Goal: Information Seeking & Learning: Find specific page/section

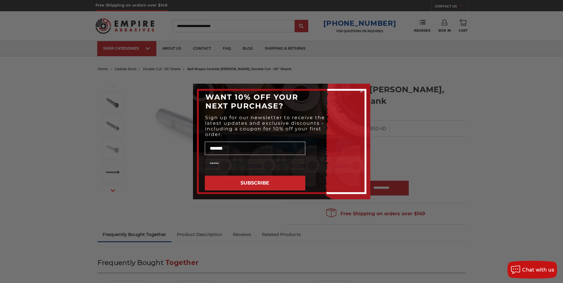
type input "*******"
type input "**********"
click at [248, 182] on button "SUBSCRIBE" at bounding box center [255, 183] width 101 height 15
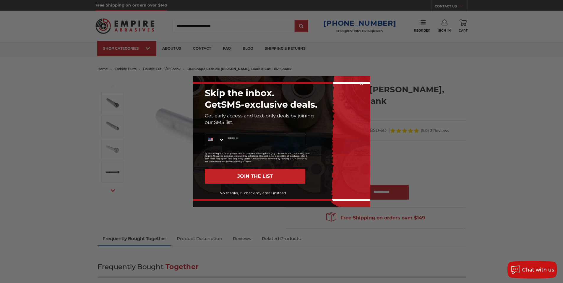
click at [250, 184] on button "JOIN THE LIST" at bounding box center [255, 176] width 101 height 15
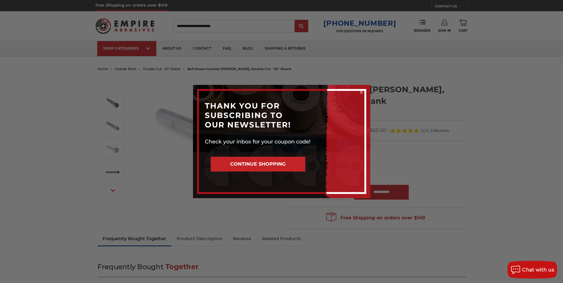
click at [361, 91] on circle "Close dialog" at bounding box center [362, 93] width 6 height 6
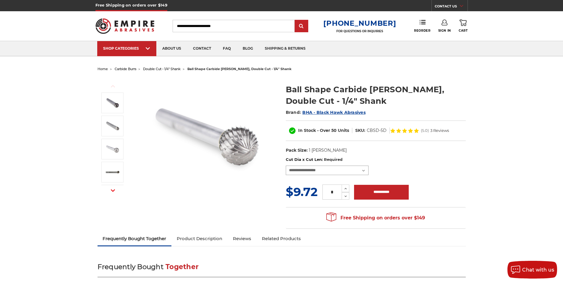
click at [364, 171] on select "**********" at bounding box center [327, 170] width 83 height 9
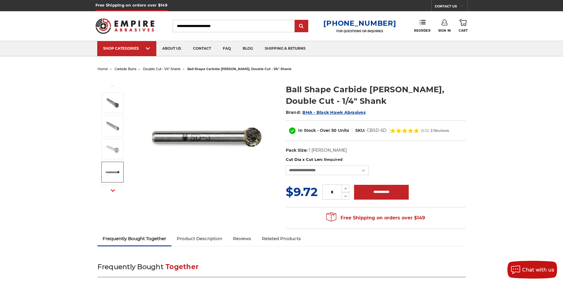
click at [242, 183] on img at bounding box center [207, 136] width 118 height 118
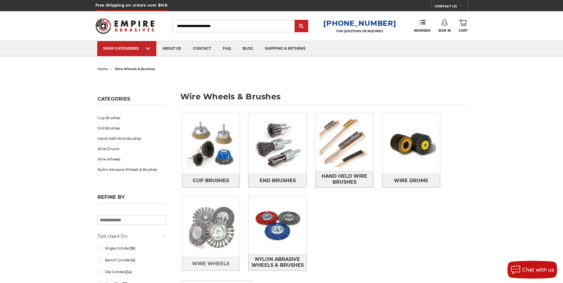
click at [214, 231] on img at bounding box center [211, 227] width 58 height 58
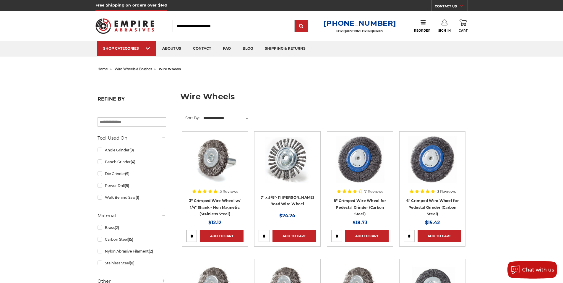
click at [173, 24] on input "Search" at bounding box center [234, 26] width 122 height 12
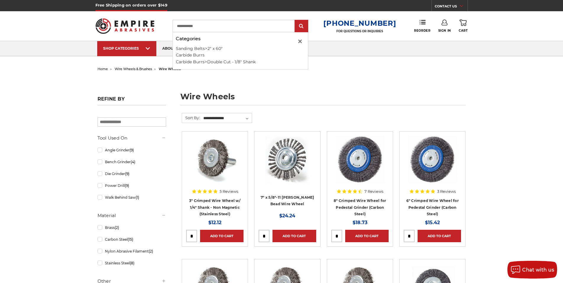
type input "**********"
click at [296, 20] on input "submit" at bounding box center [302, 26] width 12 height 12
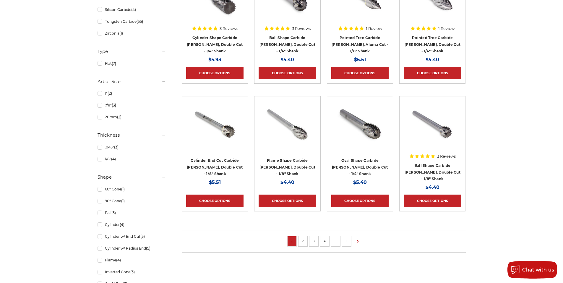
scroll to position [333, 0]
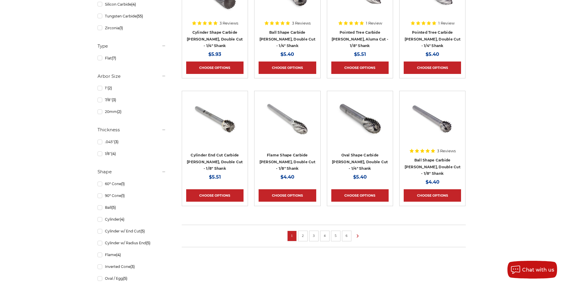
click at [302, 235] on link "2" at bounding box center [303, 235] width 6 height 7
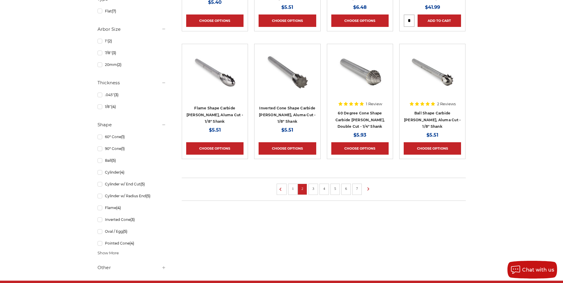
scroll to position [382, 0]
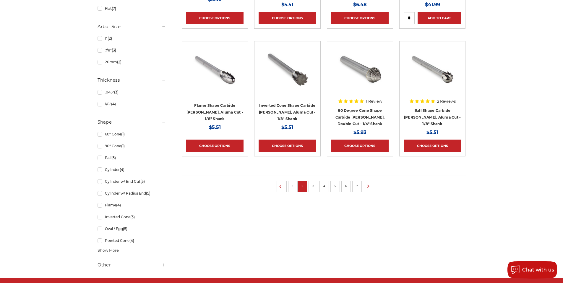
click at [312, 189] on link "3" at bounding box center [313, 186] width 6 height 7
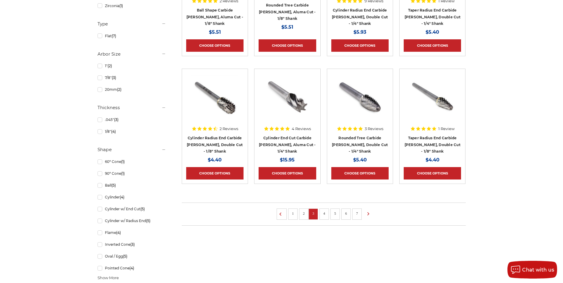
scroll to position [360, 0]
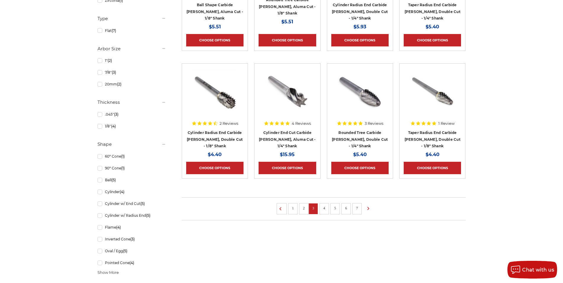
click at [324, 208] on link "4" at bounding box center [324, 208] width 6 height 7
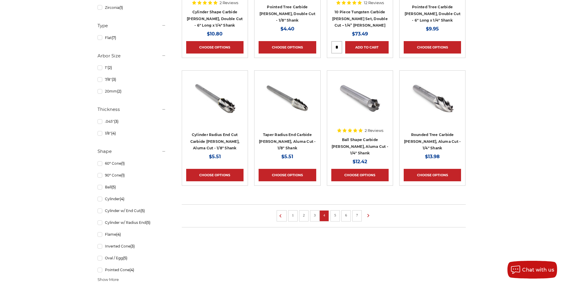
scroll to position [352, 0]
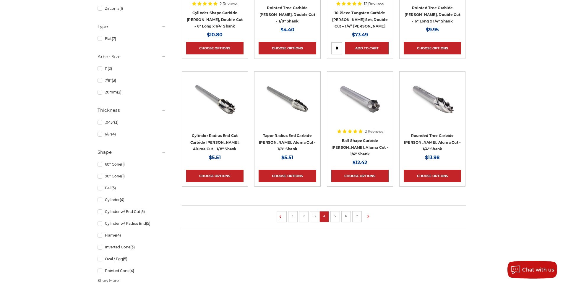
click at [334, 215] on link "5" at bounding box center [335, 216] width 6 height 7
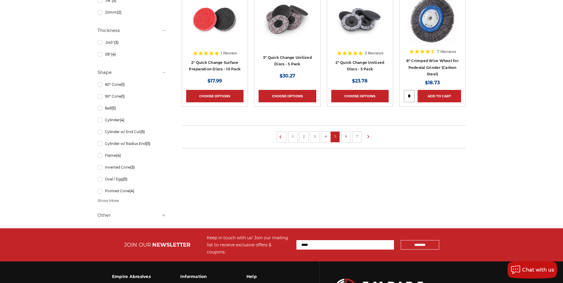
scroll to position [436, 0]
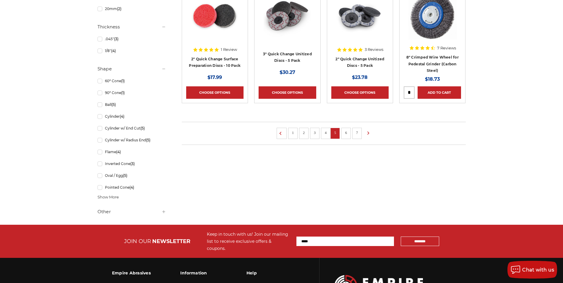
click at [345, 136] on link "6" at bounding box center [346, 133] width 6 height 7
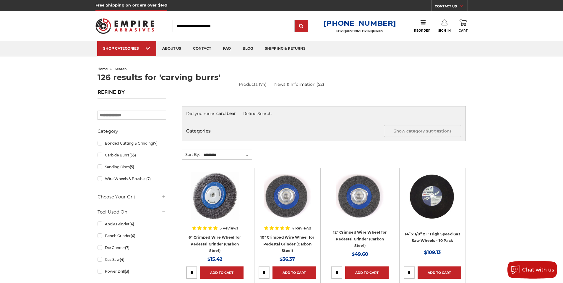
click at [108, 229] on link "Angle Grinder (4)" at bounding box center [132, 224] width 69 height 10
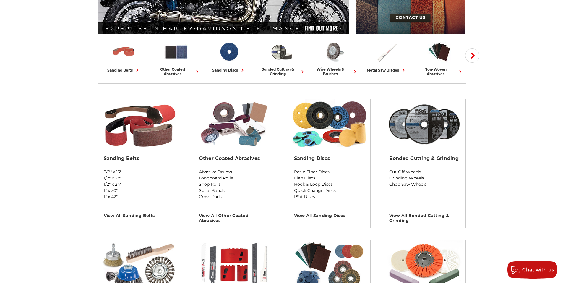
scroll to position [129, 0]
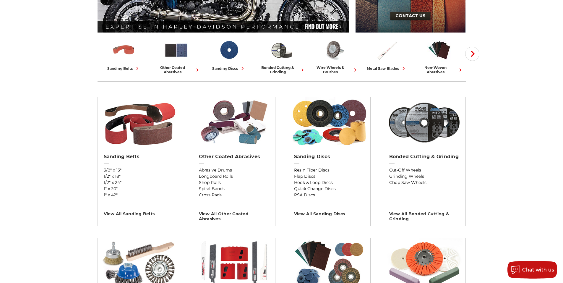
click at [231, 179] on link "Longboard Rolls" at bounding box center [234, 176] width 70 height 6
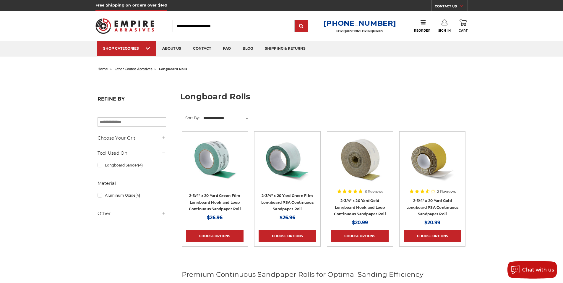
click at [173, 26] on input "Search" at bounding box center [234, 26] width 122 height 12
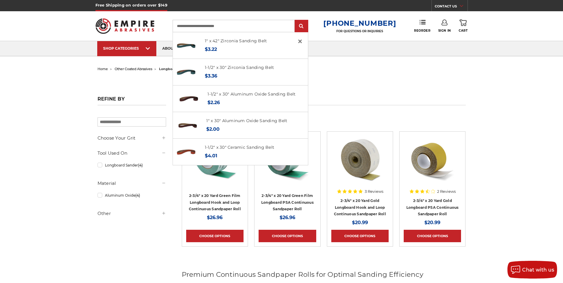
type input "**********"
click at [296, 20] on input "submit" at bounding box center [302, 26] width 12 height 12
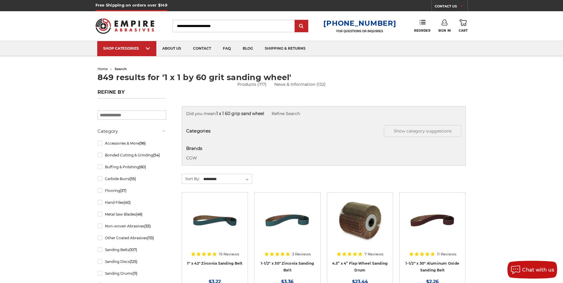
click at [173, 25] on input "Search" at bounding box center [234, 26] width 122 height 12
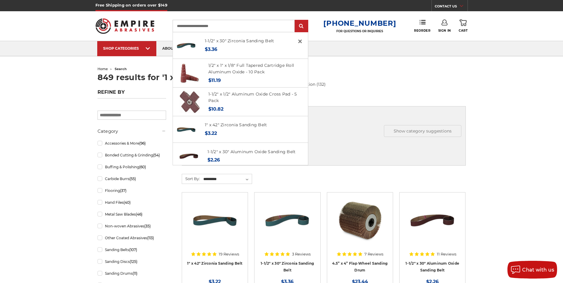
type input "**********"
click at [296, 20] on input "submit" at bounding box center [302, 26] width 12 height 12
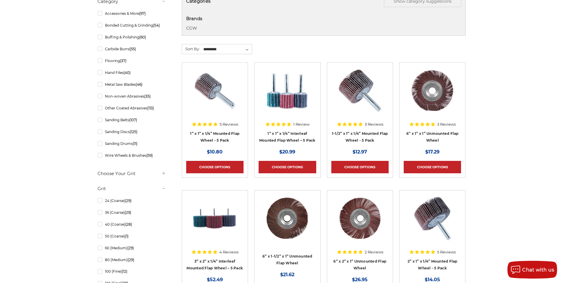
scroll to position [126, 0]
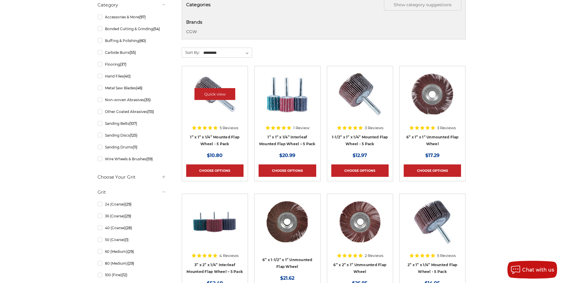
click at [225, 127] on div at bounding box center [214, 98] width 57 height 57
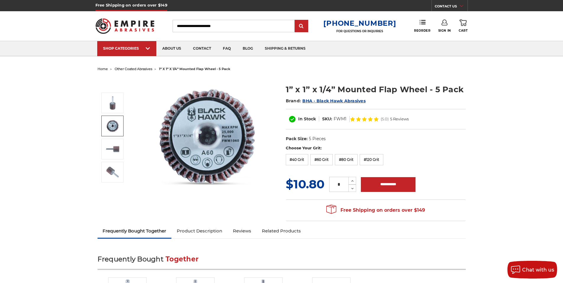
click at [246, 232] on link "Reviews" at bounding box center [242, 230] width 29 height 13
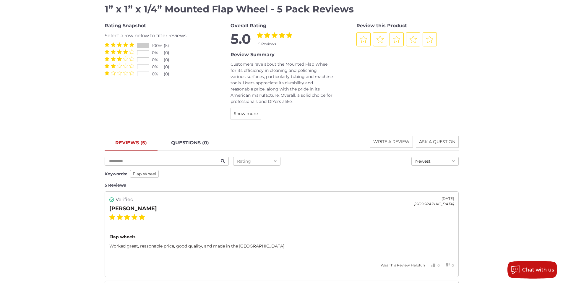
scroll to position [719, 0]
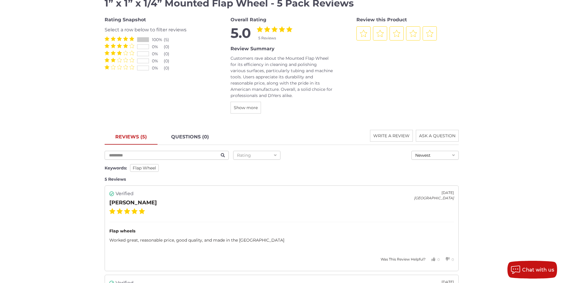
click at [106, 69] on icon "1 Star" at bounding box center [107, 67] width 5 height 4
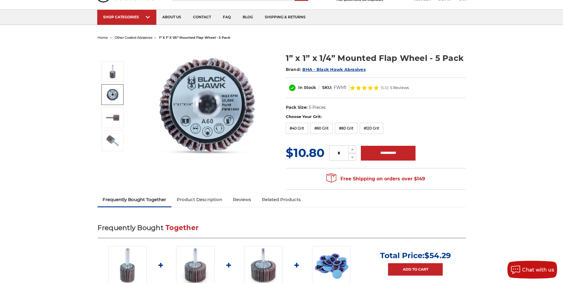
scroll to position [0, 0]
